Goal: Transaction & Acquisition: Purchase product/service

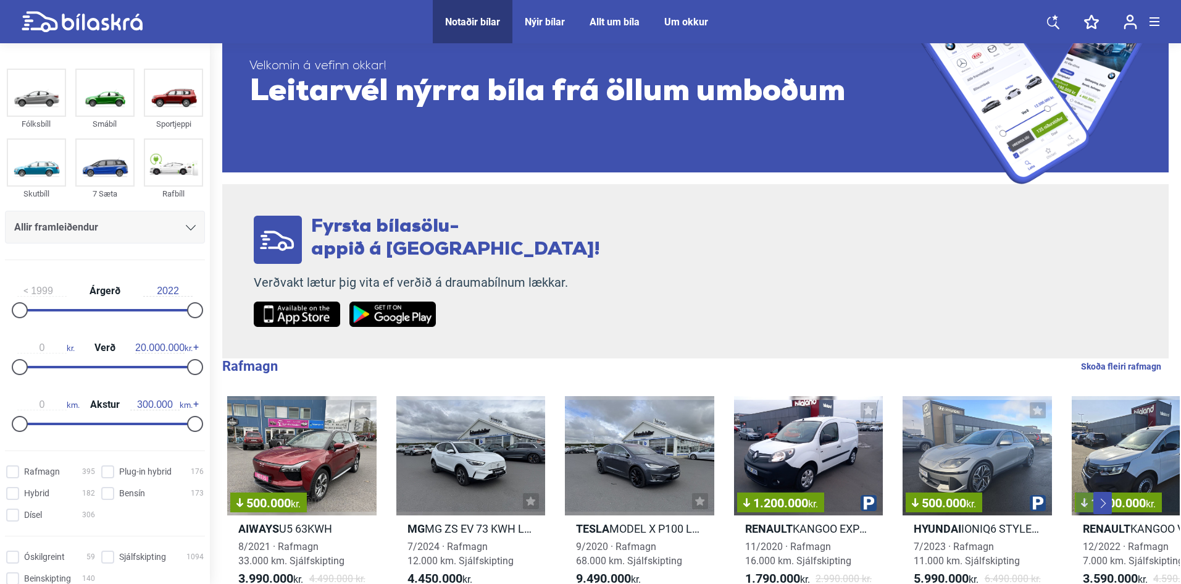
scroll to position [185, 0]
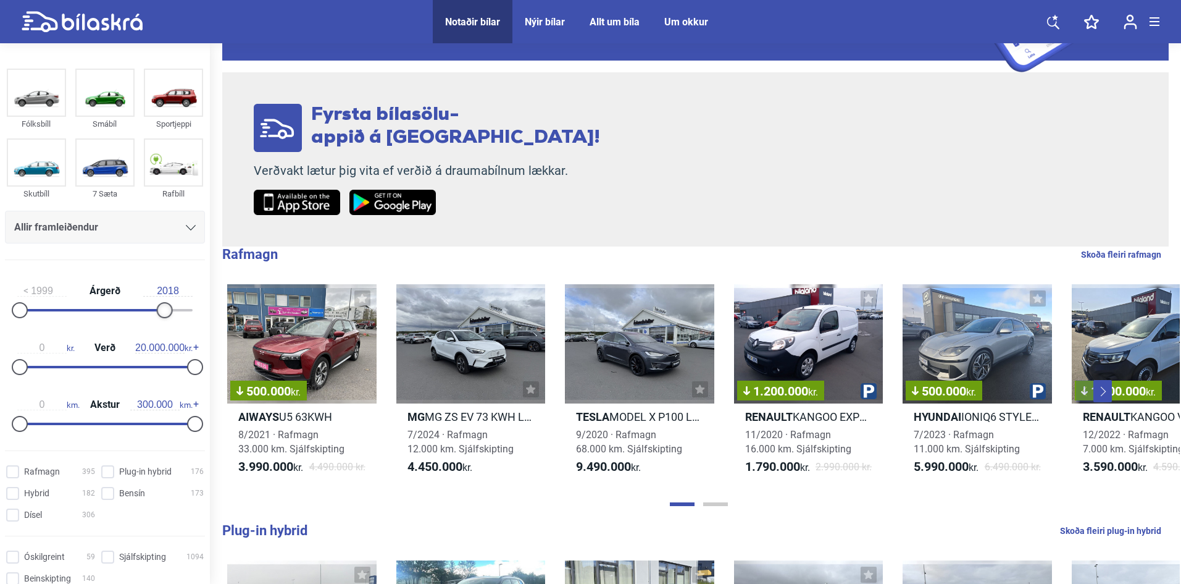
type input "2019"
drag, startPoint x: 189, startPoint y: 311, endPoint x: 166, endPoint y: 307, distance: 23.1
click at [166, 307] on div at bounding box center [172, 310] width 16 height 16
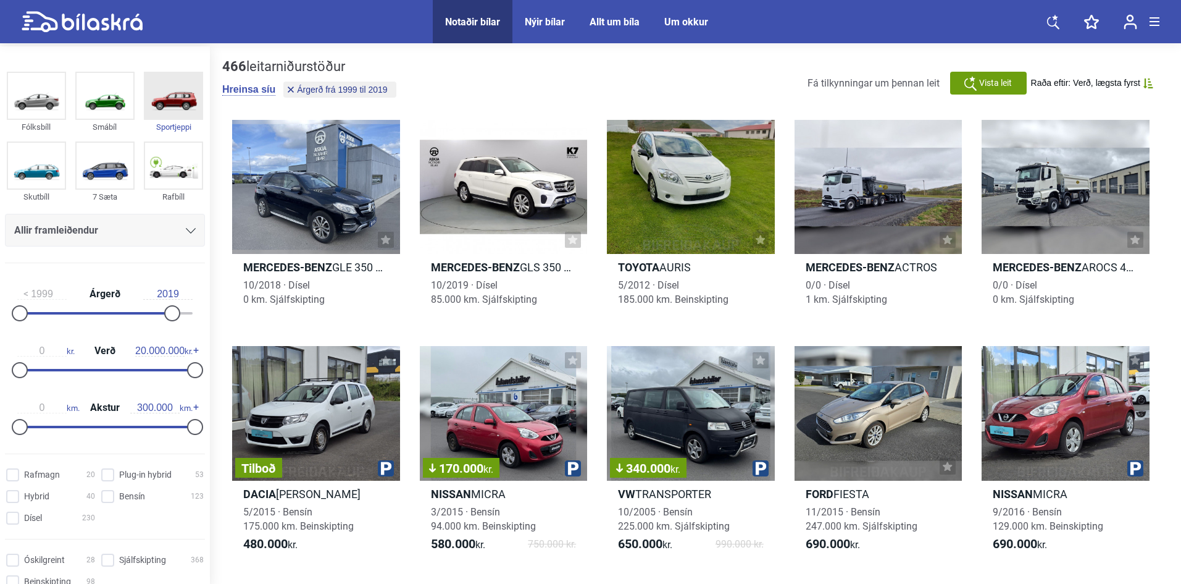
click at [172, 92] on img at bounding box center [173, 96] width 57 height 46
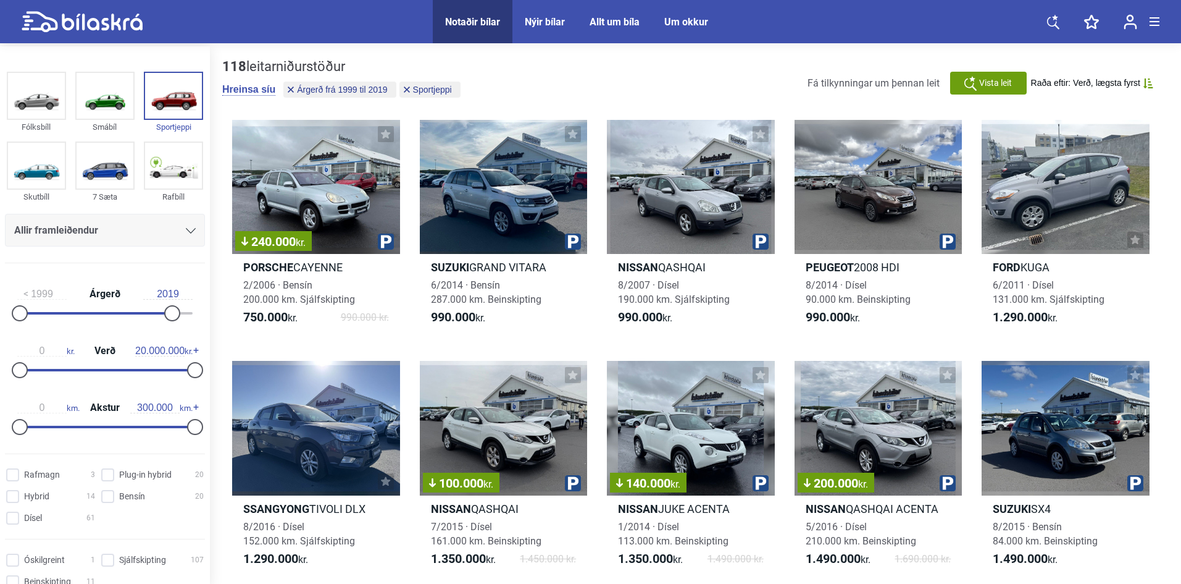
click at [143, 230] on div "Allir framleiðendur" at bounding box center [105, 230] width 182 height 17
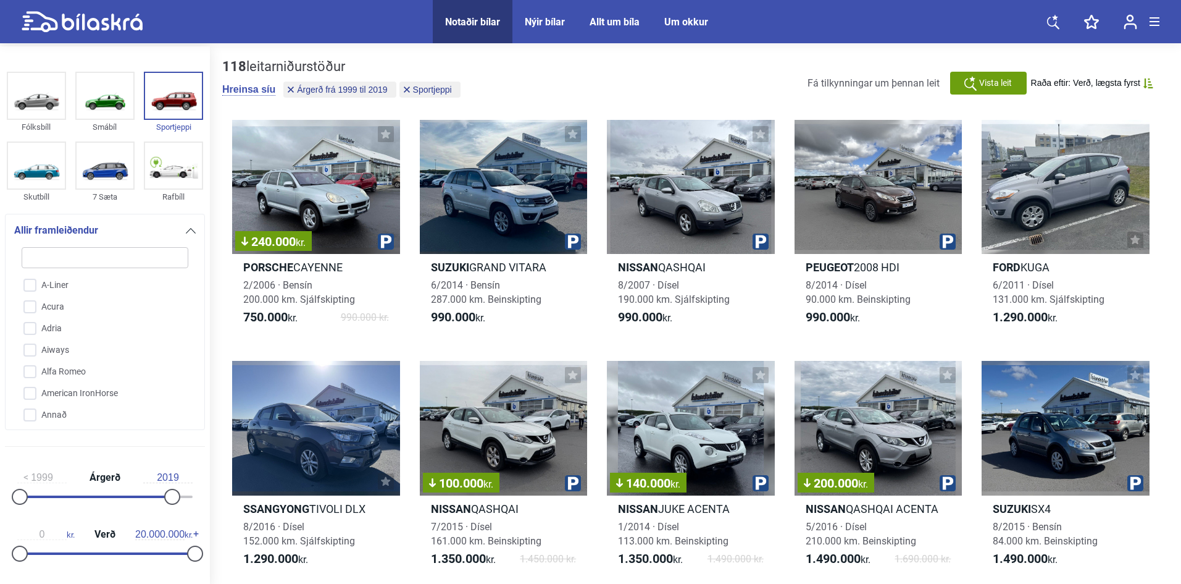
type input "t"
checkbox input "false"
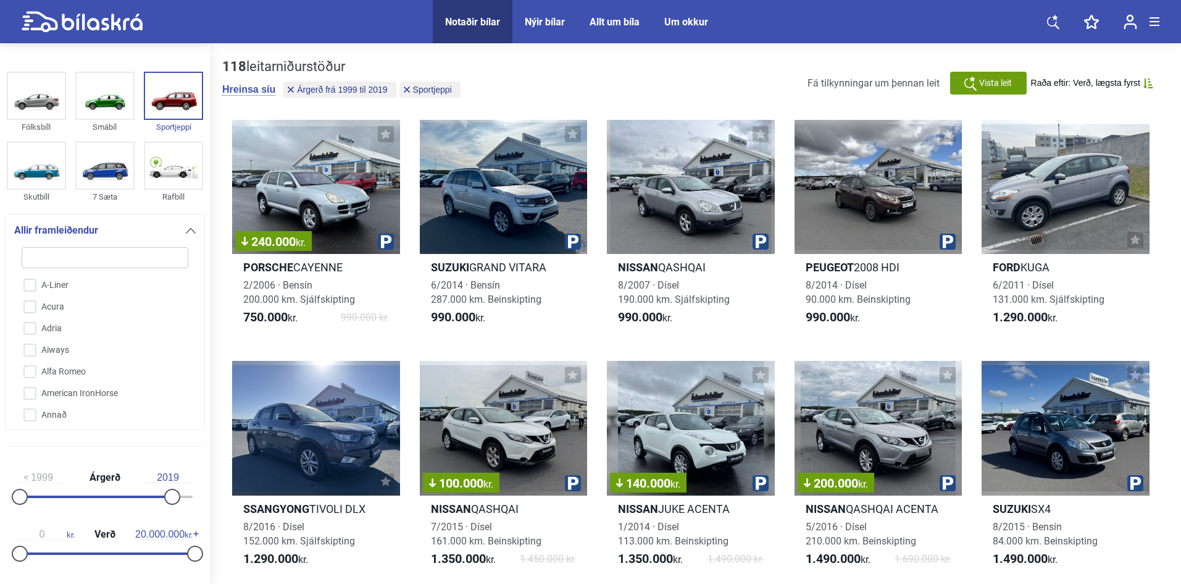
checkbox input "false"
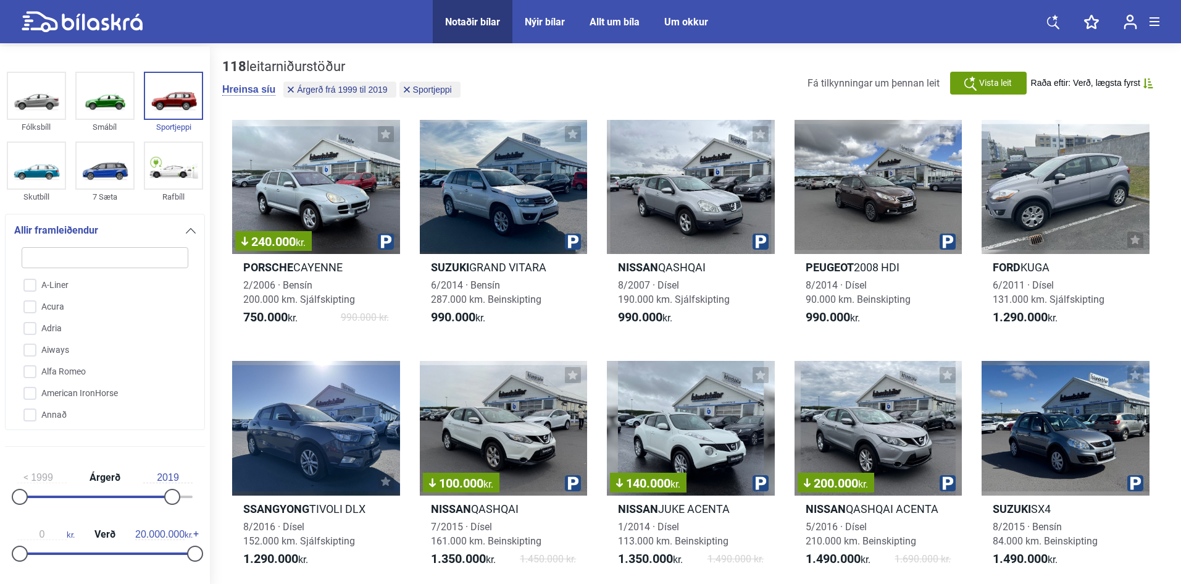
checkbox input "false"
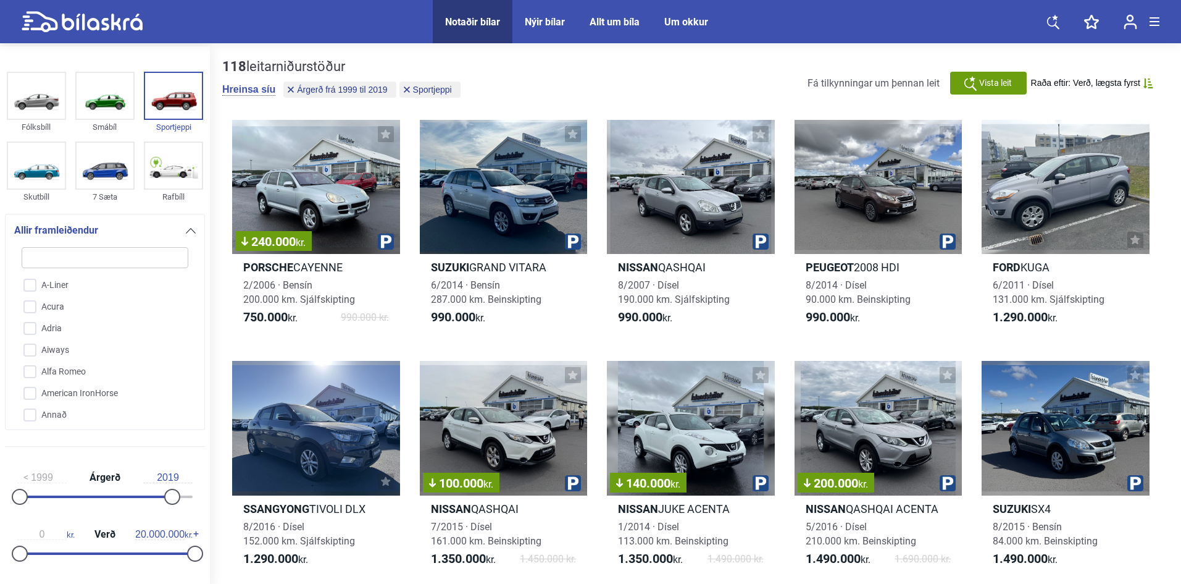
checkbox input "false"
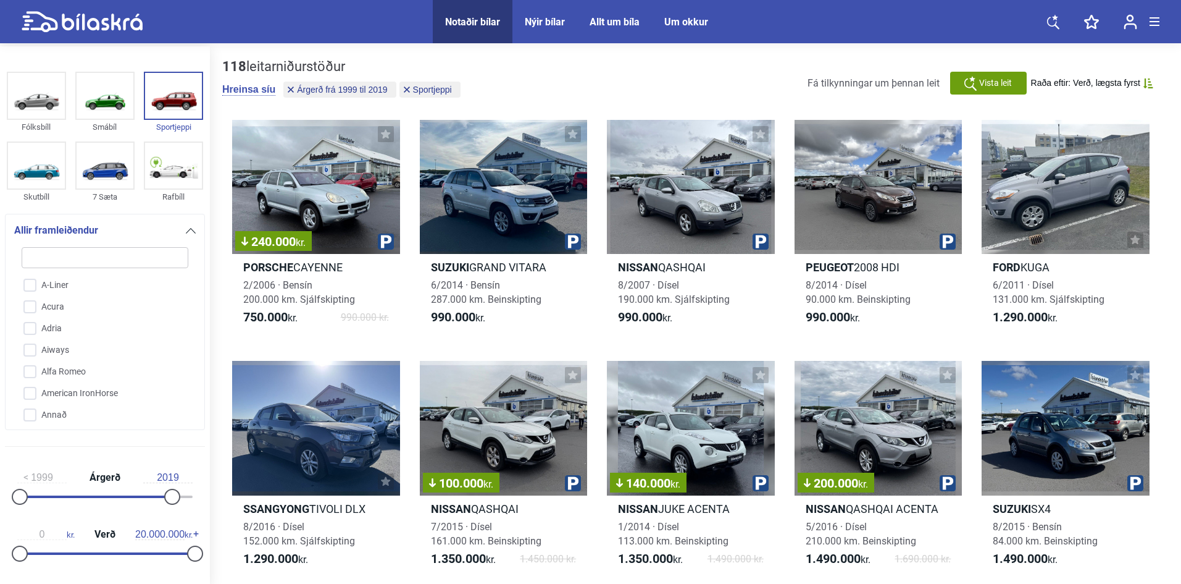
checkbox input "false"
type input "to"
checkbox input "false"
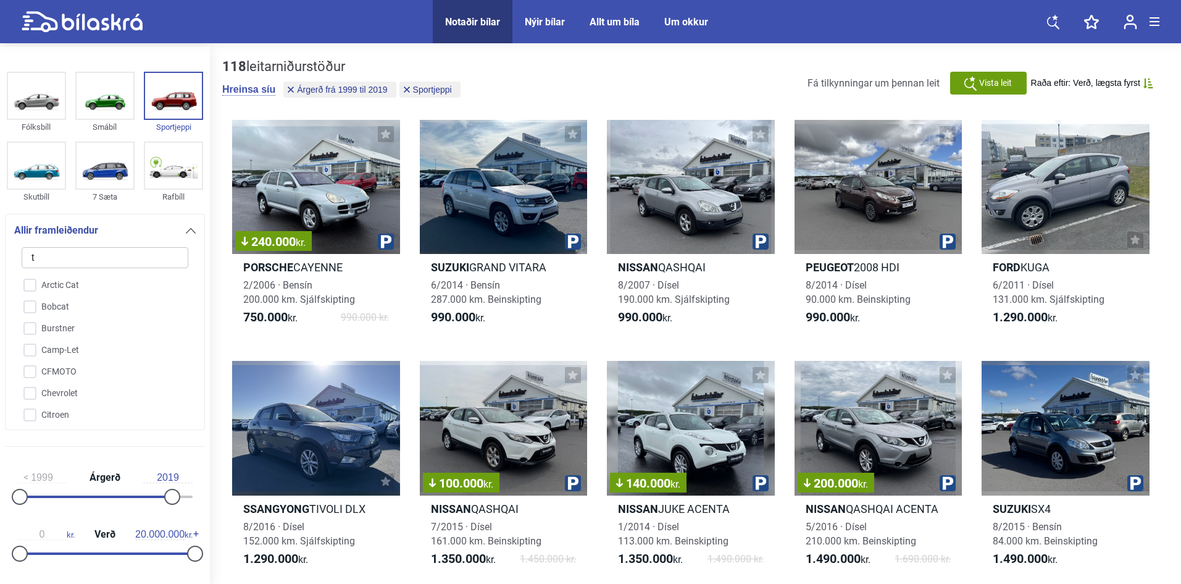
checkbox input "false"
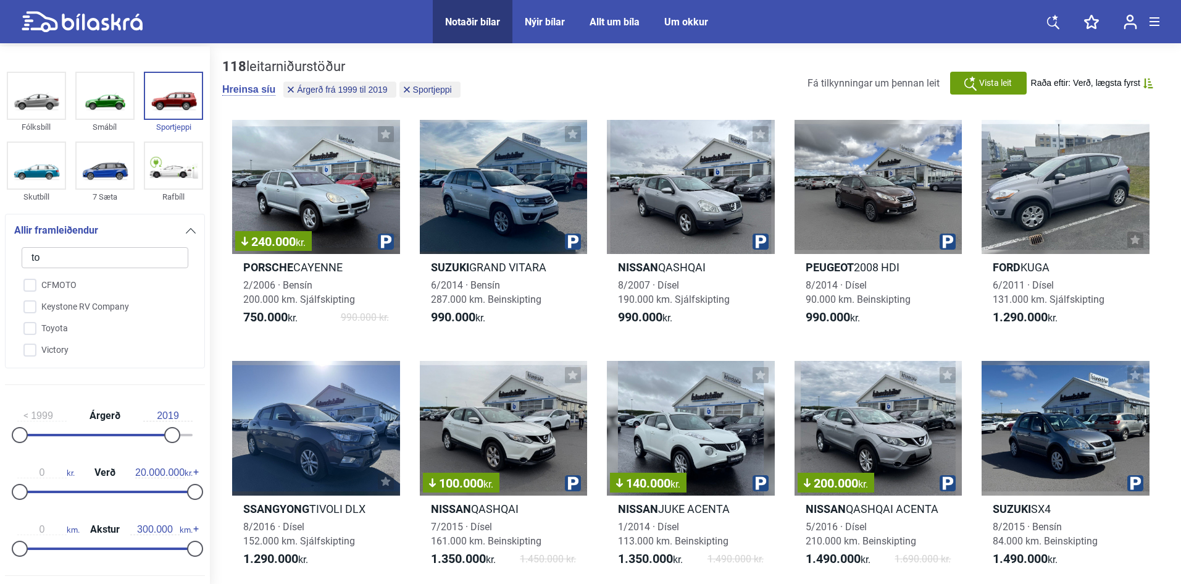
type input "toy"
checkbox input "false"
type input "toyt"
checkbox input "false"
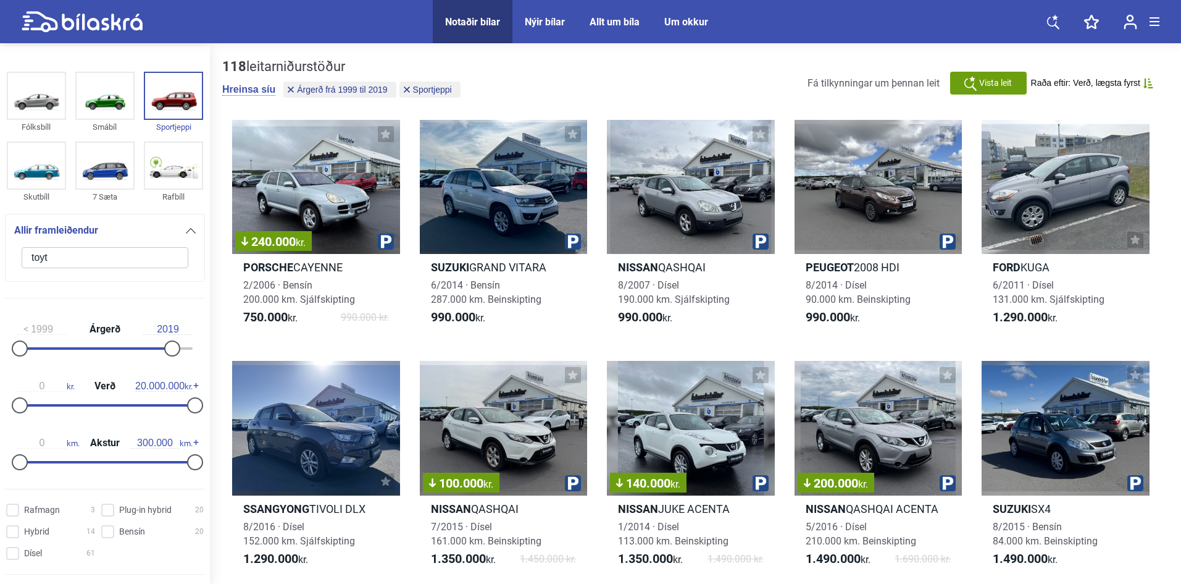
type input "toy"
checkbox input "false"
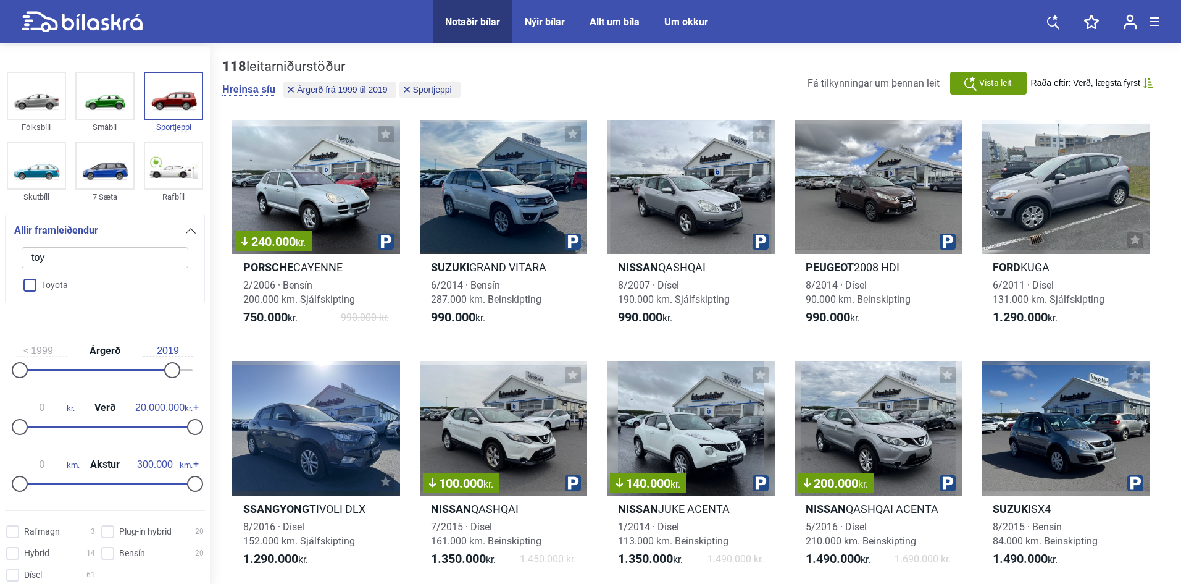
type input "toy"
click at [64, 285] on input "Toyota" at bounding box center [97, 286] width 168 height 22
checkbox input "true"
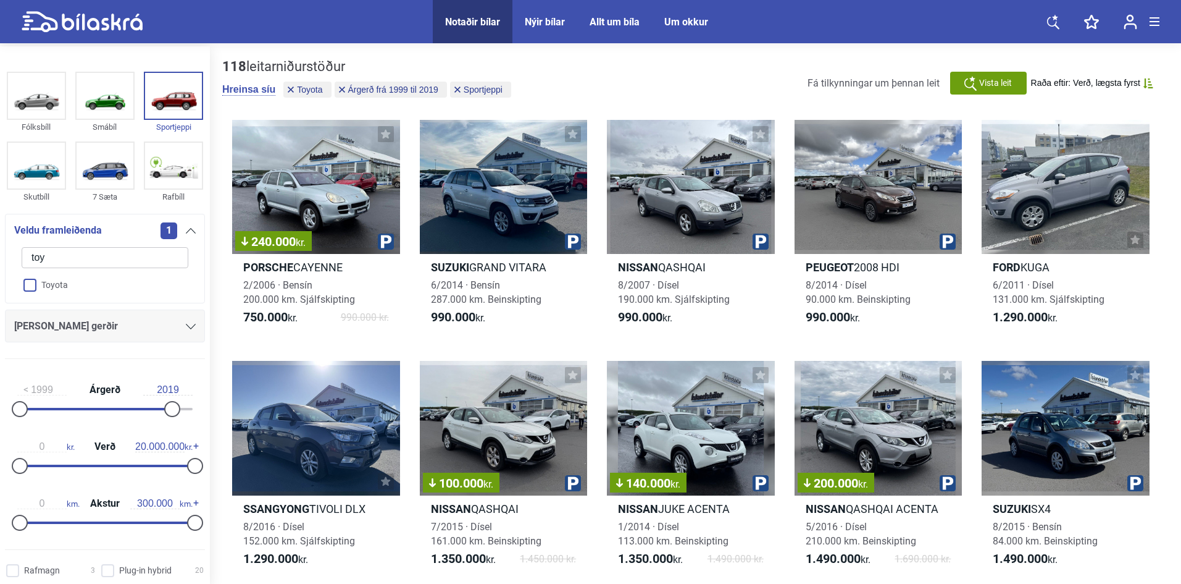
checkbox input "false"
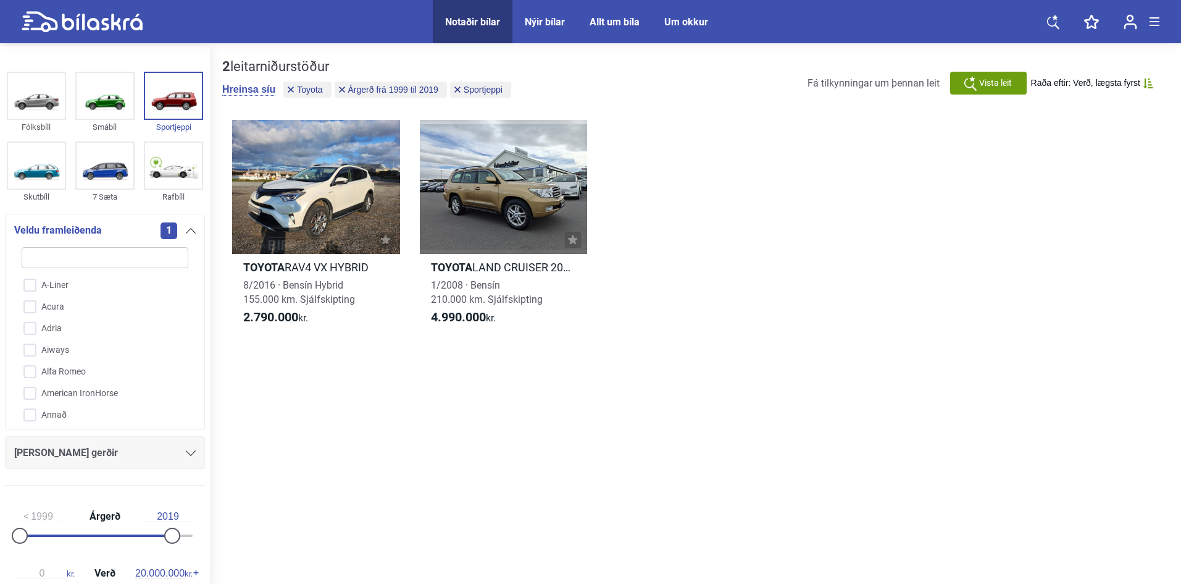
click at [77, 257] on input "search" at bounding box center [105, 257] width 167 height 21
type input "r"
checkbox input "false"
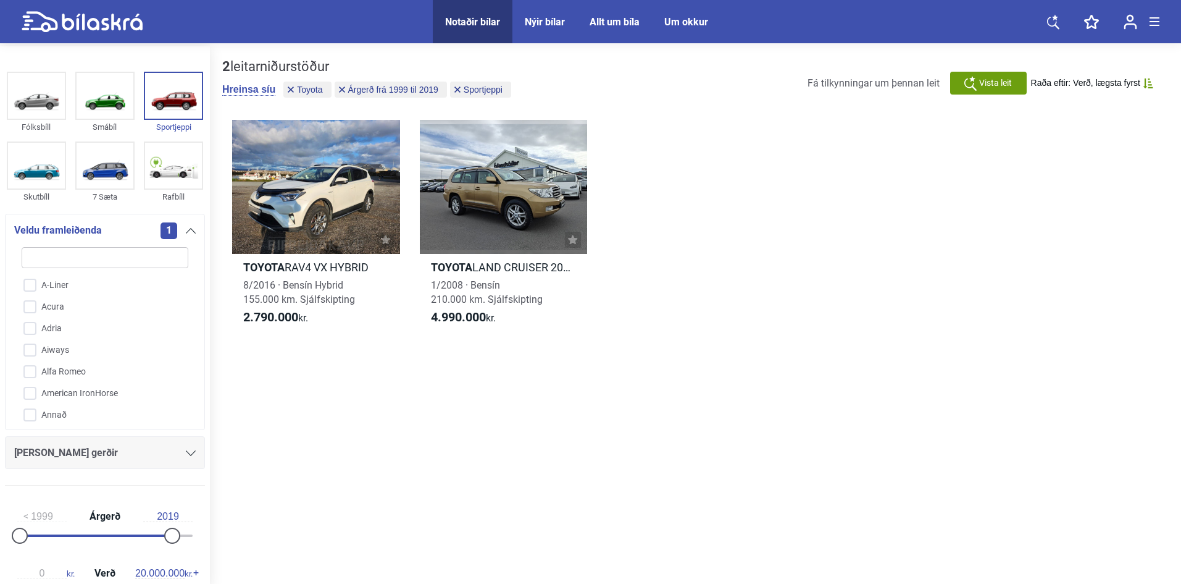
checkbox input "false"
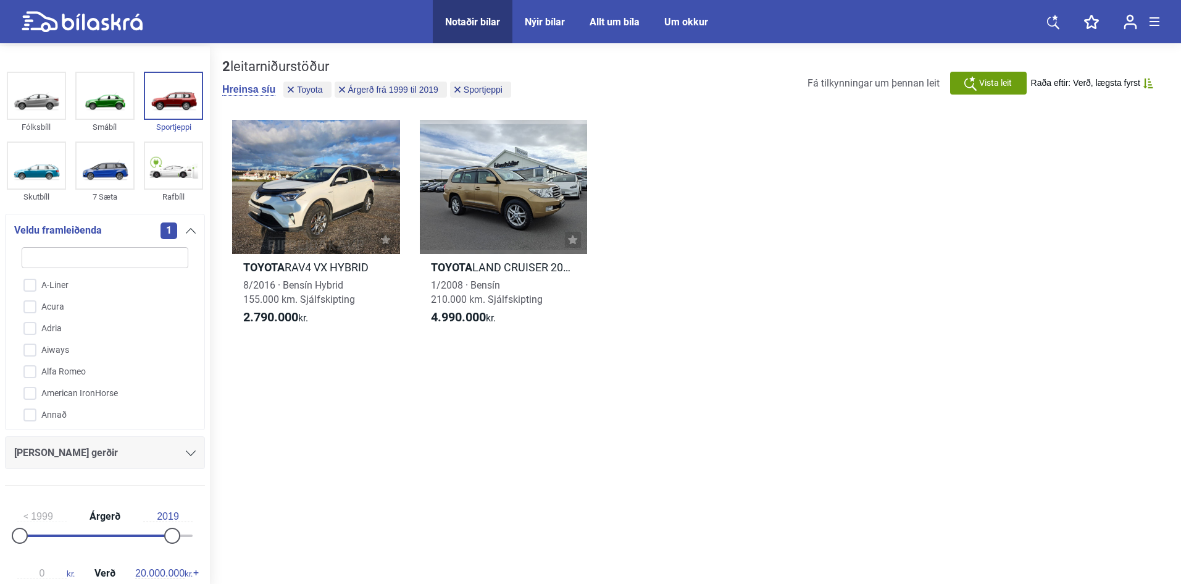
checkbox input "false"
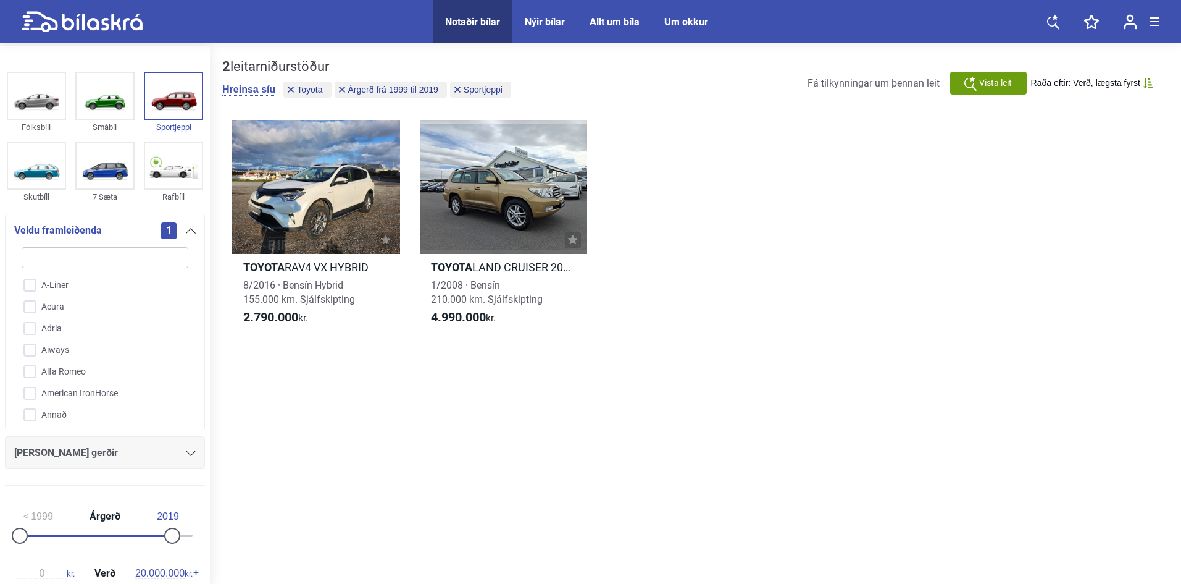
checkbox input "false"
type input "ra"
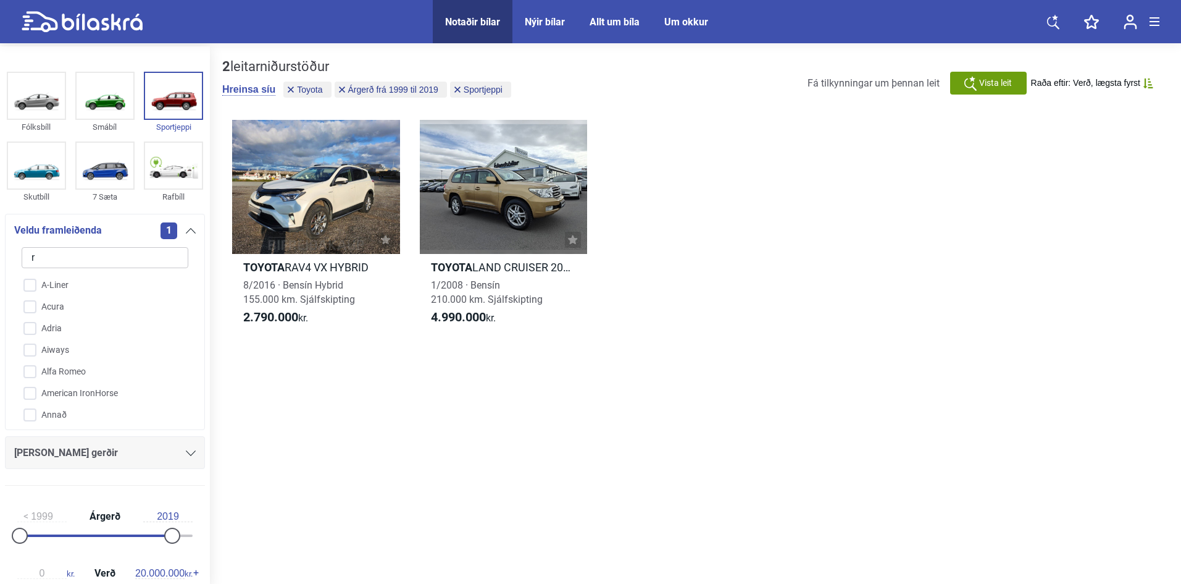
checkbox input "false"
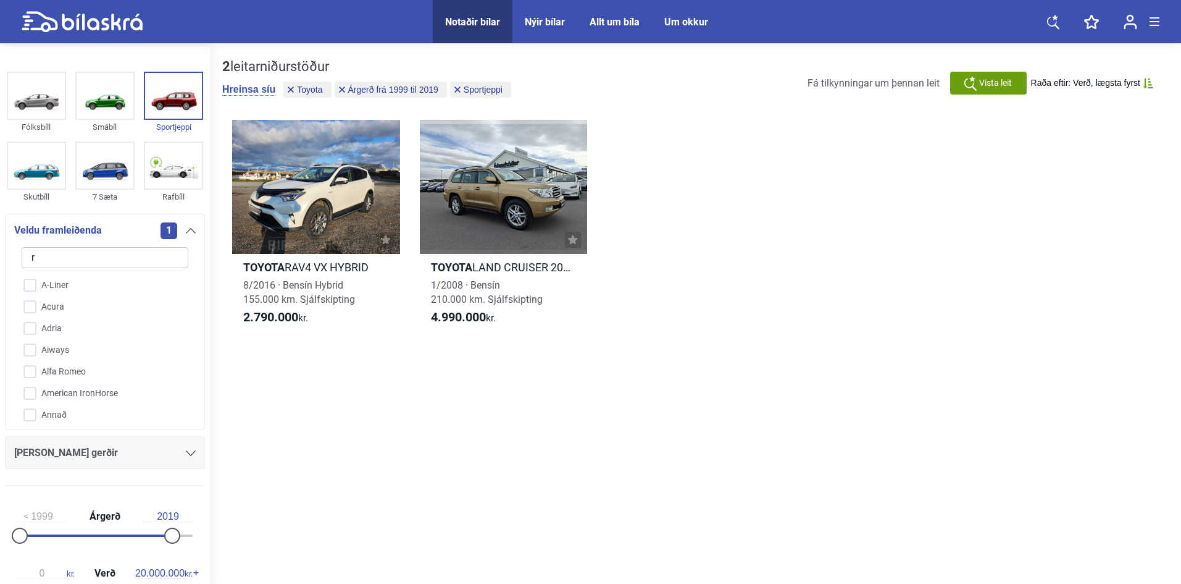
checkbox input "false"
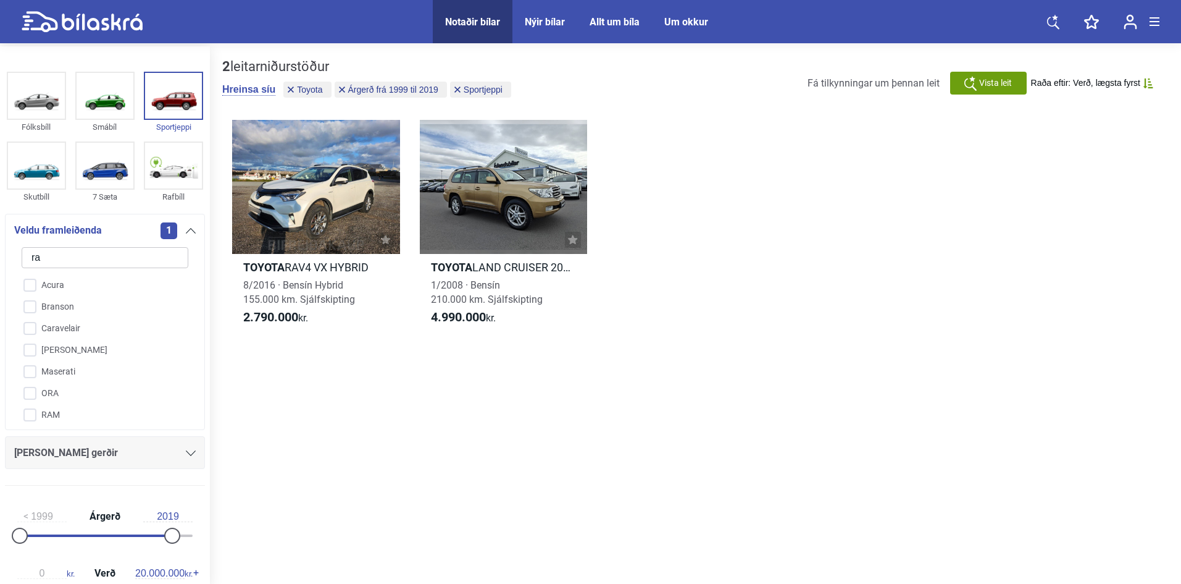
type input "rav"
checkbox input "false"
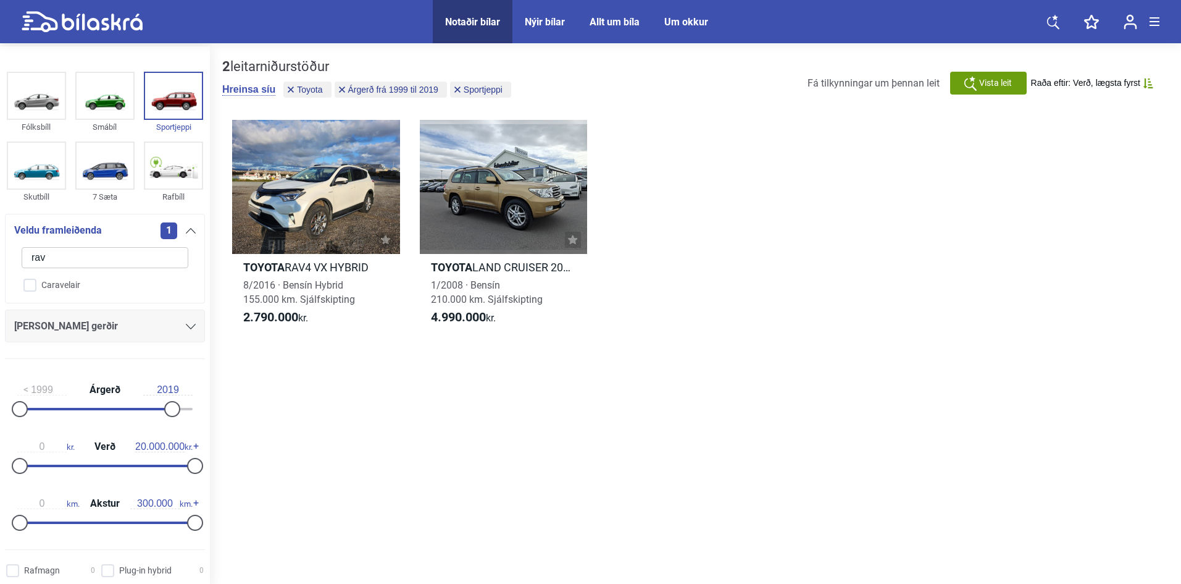
type input "ra"
checkbox input "false"
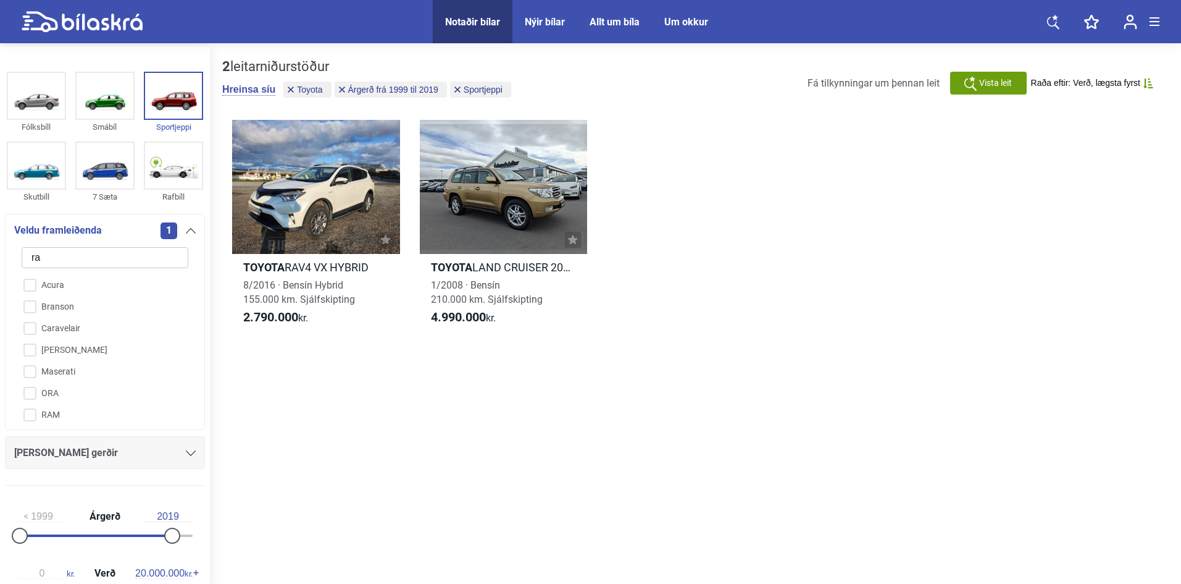
type input "r"
checkbox input "false"
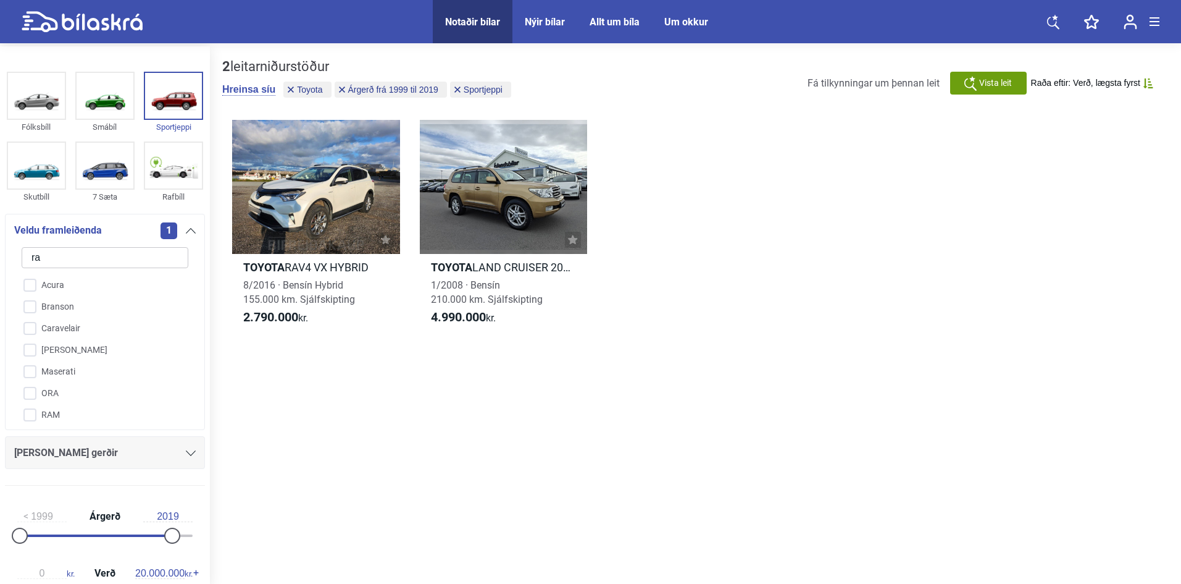
checkbox input "false"
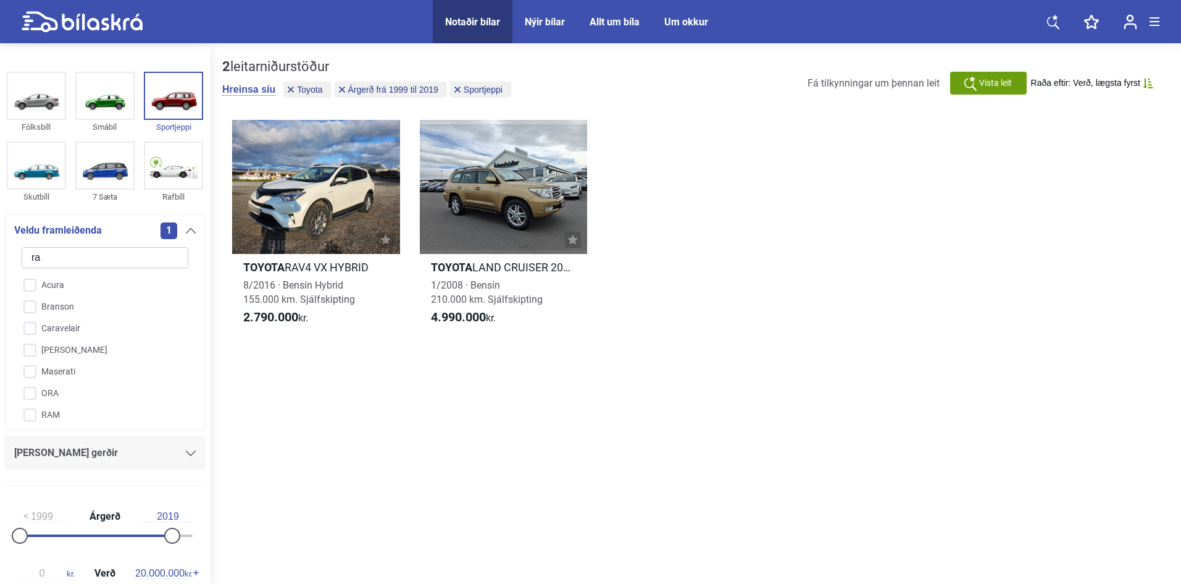
checkbox input "false"
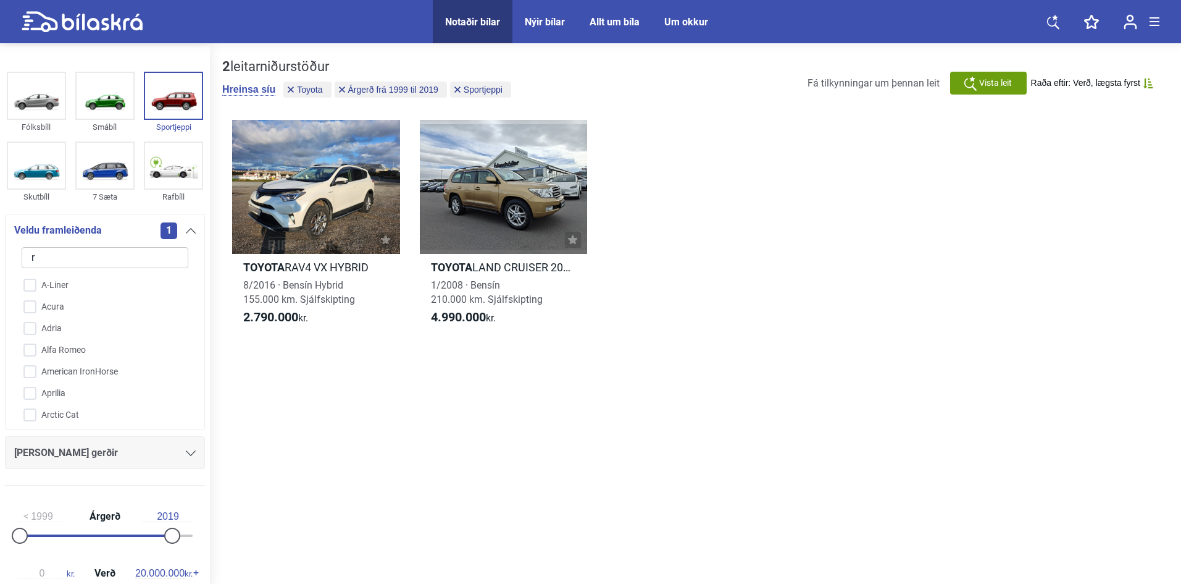
checkbox input "false"
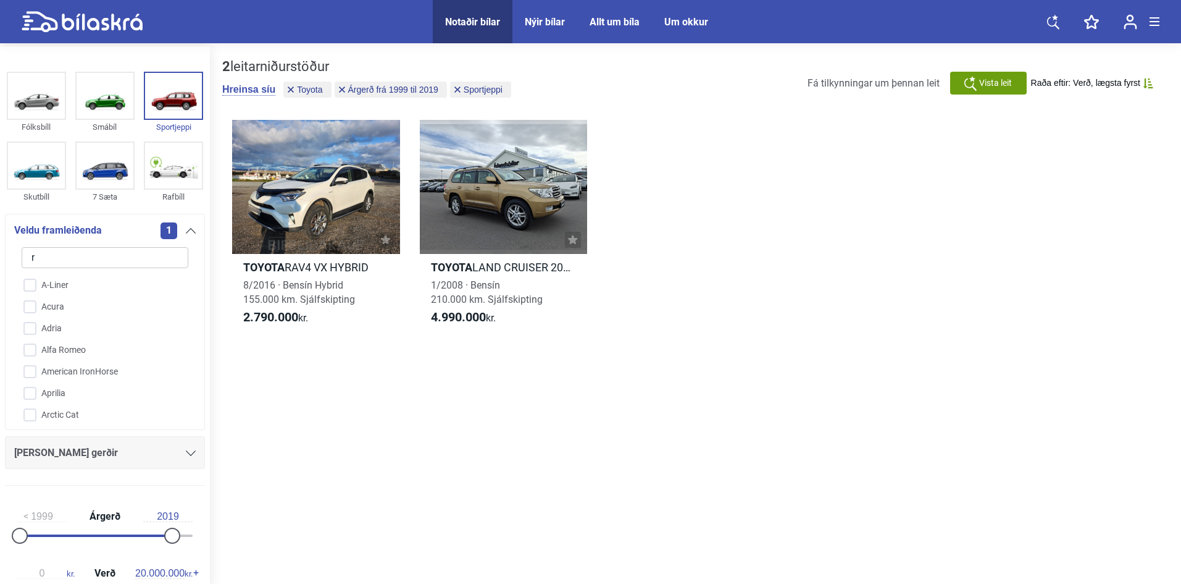
checkbox input "false"
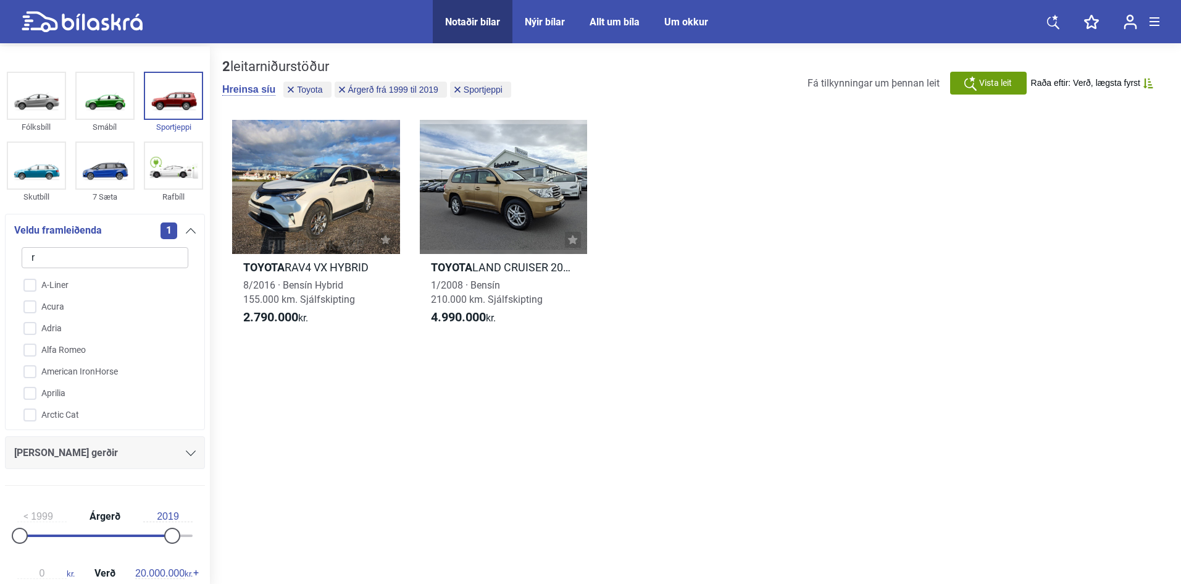
checkbox input "false"
click at [356, 269] on h2 "Toyota RAV4 VX HYBRID" at bounding box center [316, 267] width 168 height 14
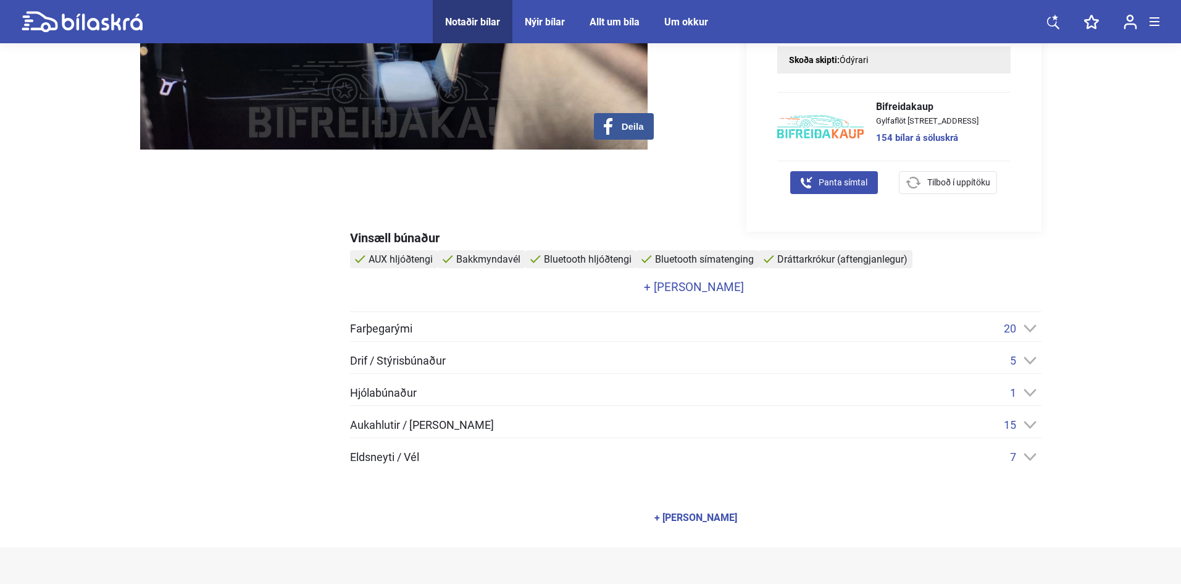
scroll to position [371, 0]
